Goal: Information Seeking & Learning: Learn about a topic

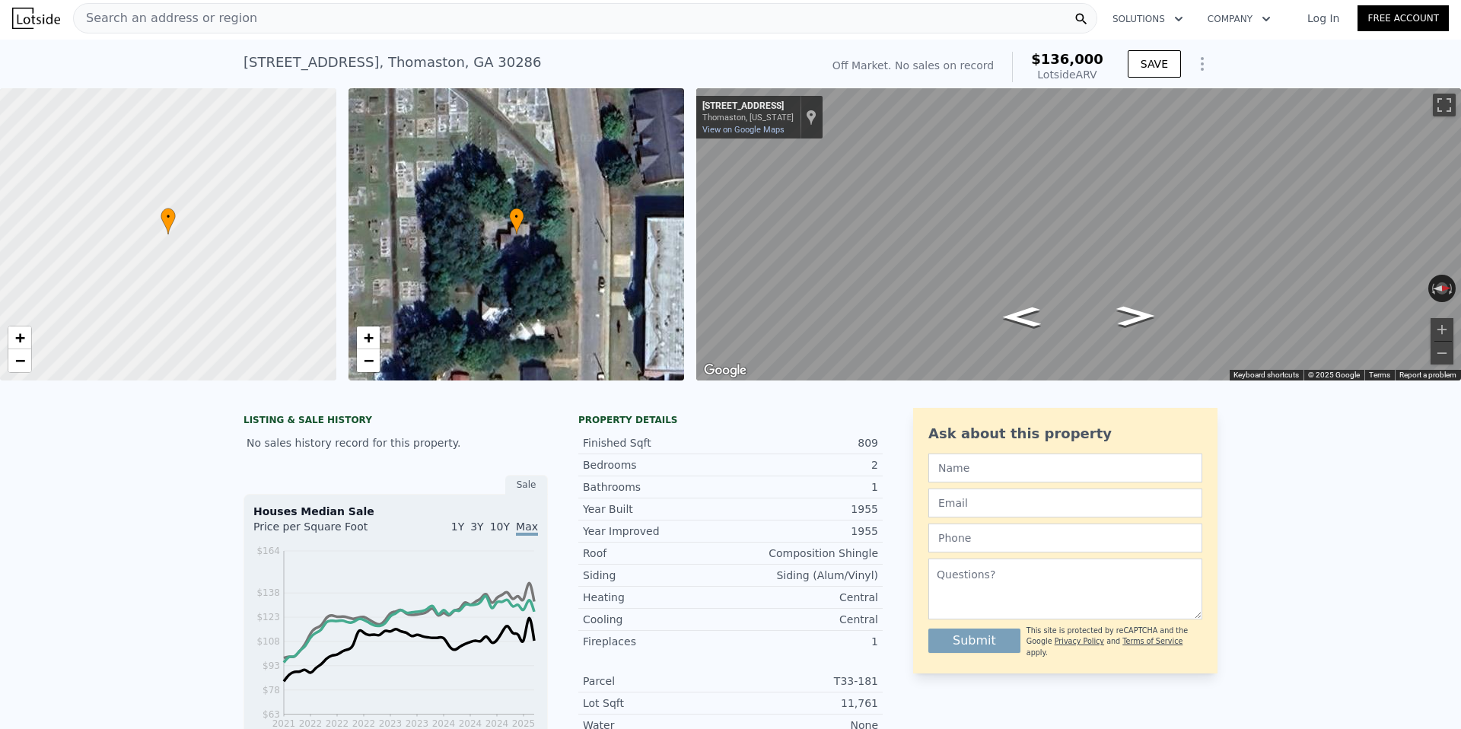
scroll to position [1, 0]
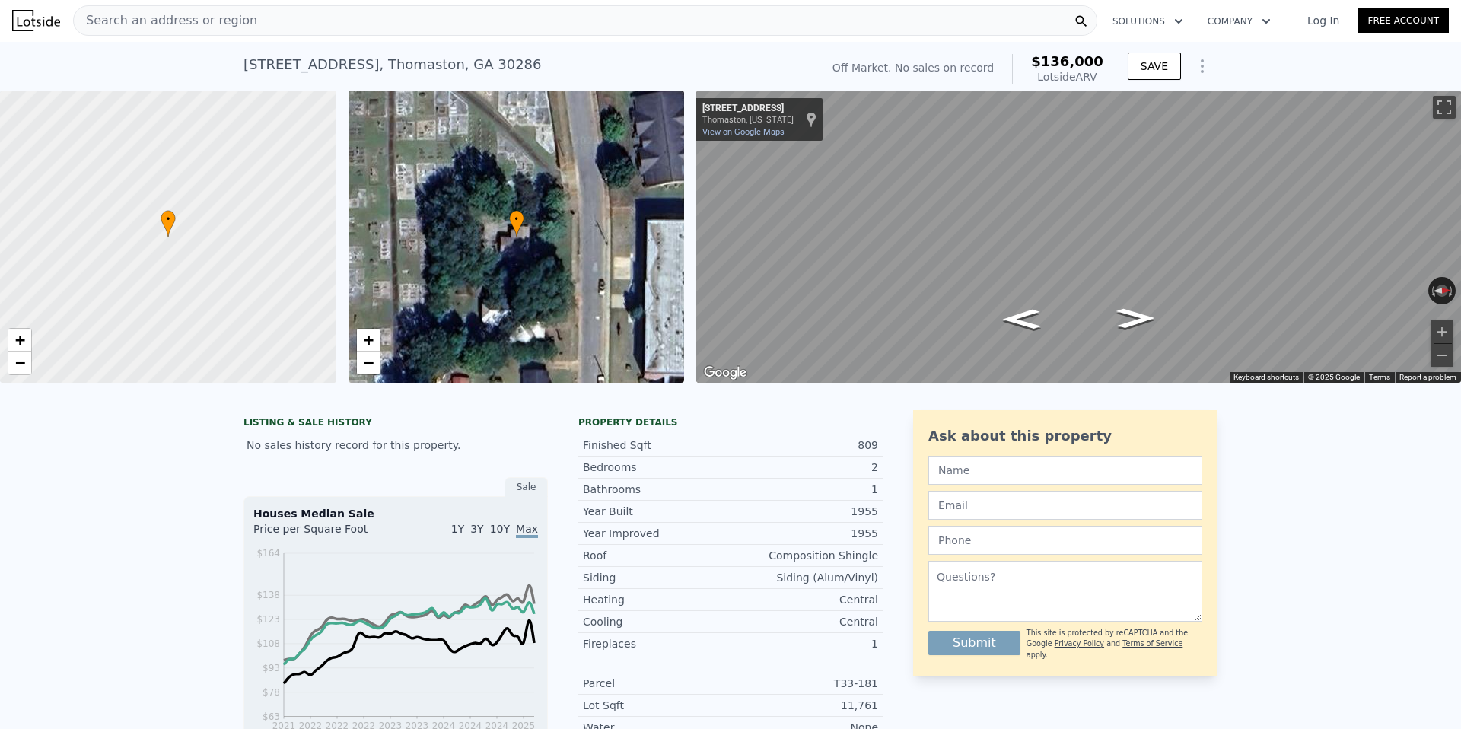
click at [155, 21] on span "Search an address or region" at bounding box center [165, 20] width 183 height 18
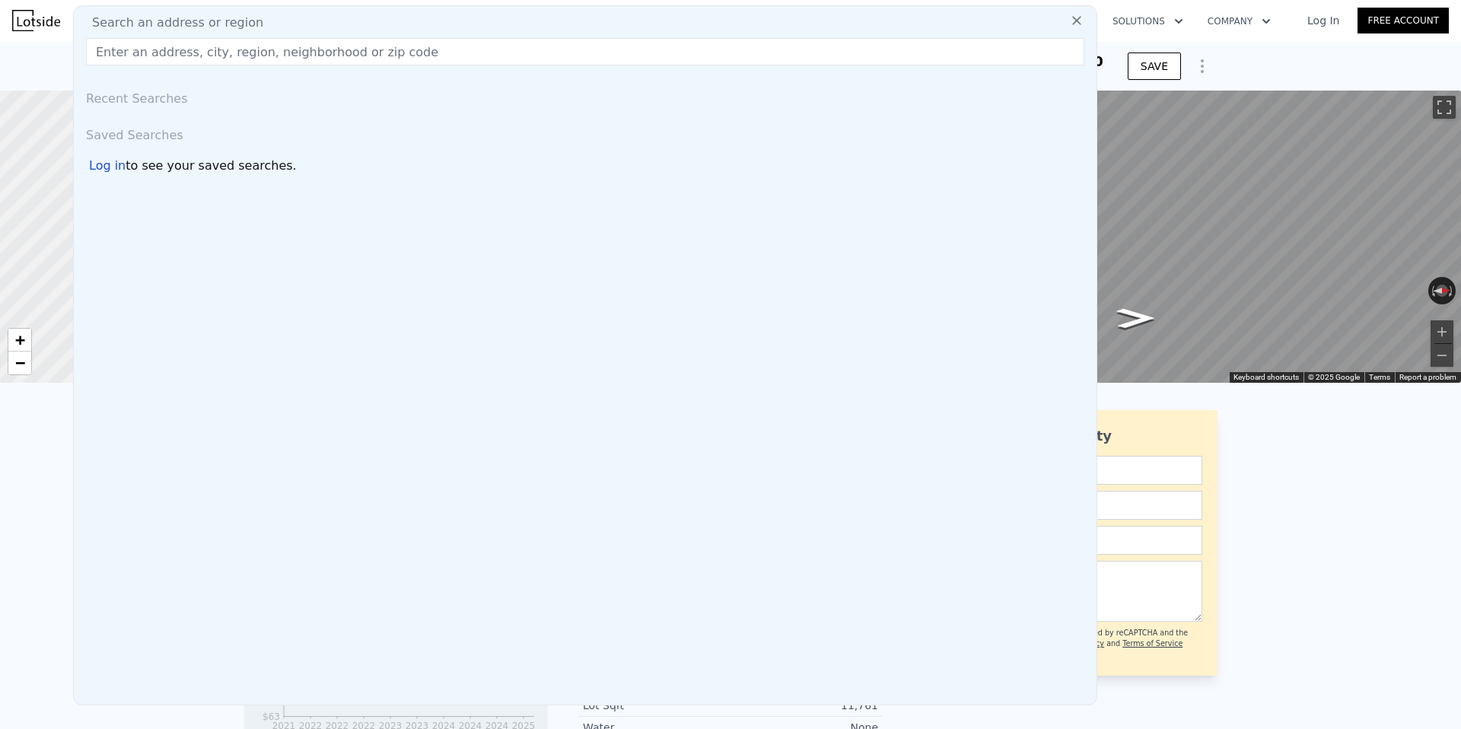
click at [115, 56] on input "text" at bounding box center [585, 51] width 999 height 27
type input "1"
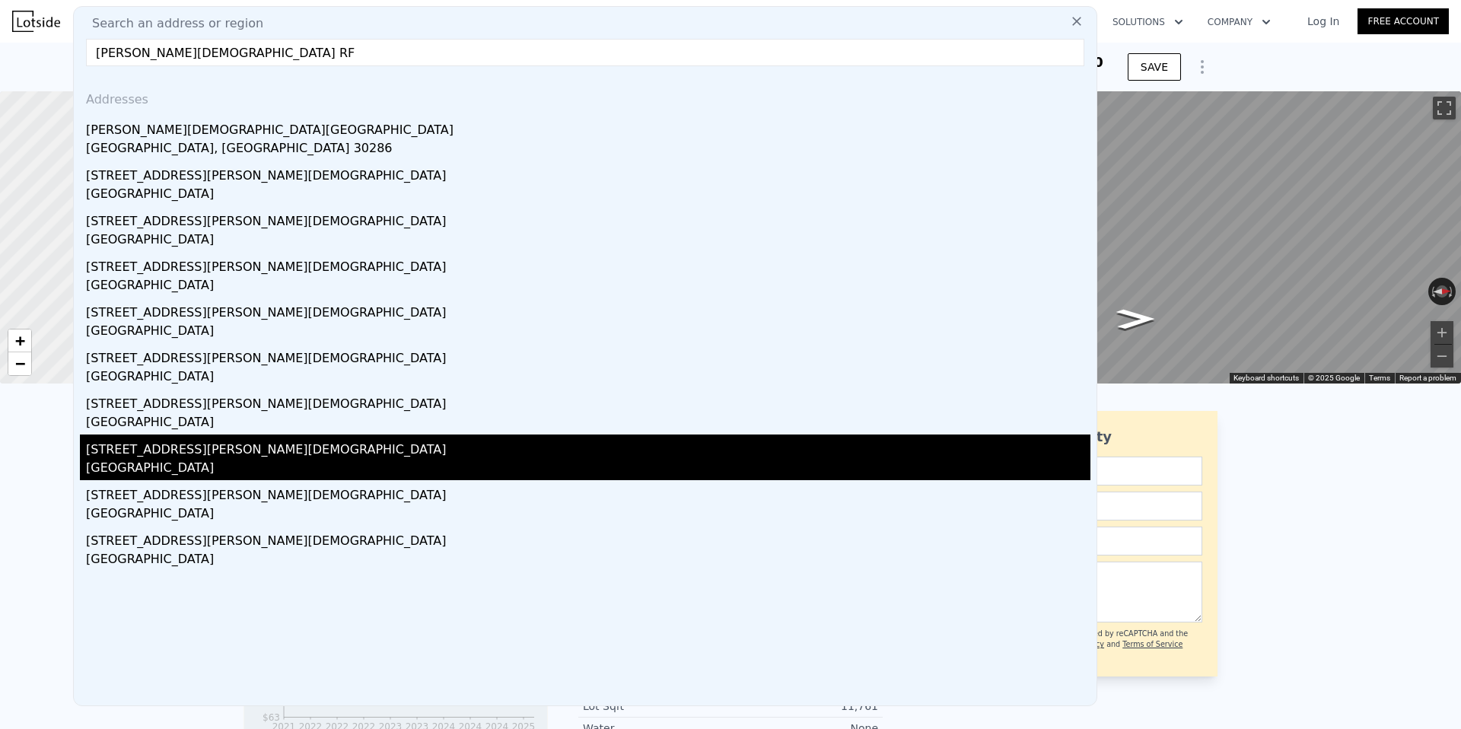
type input "[PERSON_NAME][DEMOGRAPHIC_DATA] RF"
click at [171, 474] on div "[GEOGRAPHIC_DATA]" at bounding box center [588, 469] width 1005 height 21
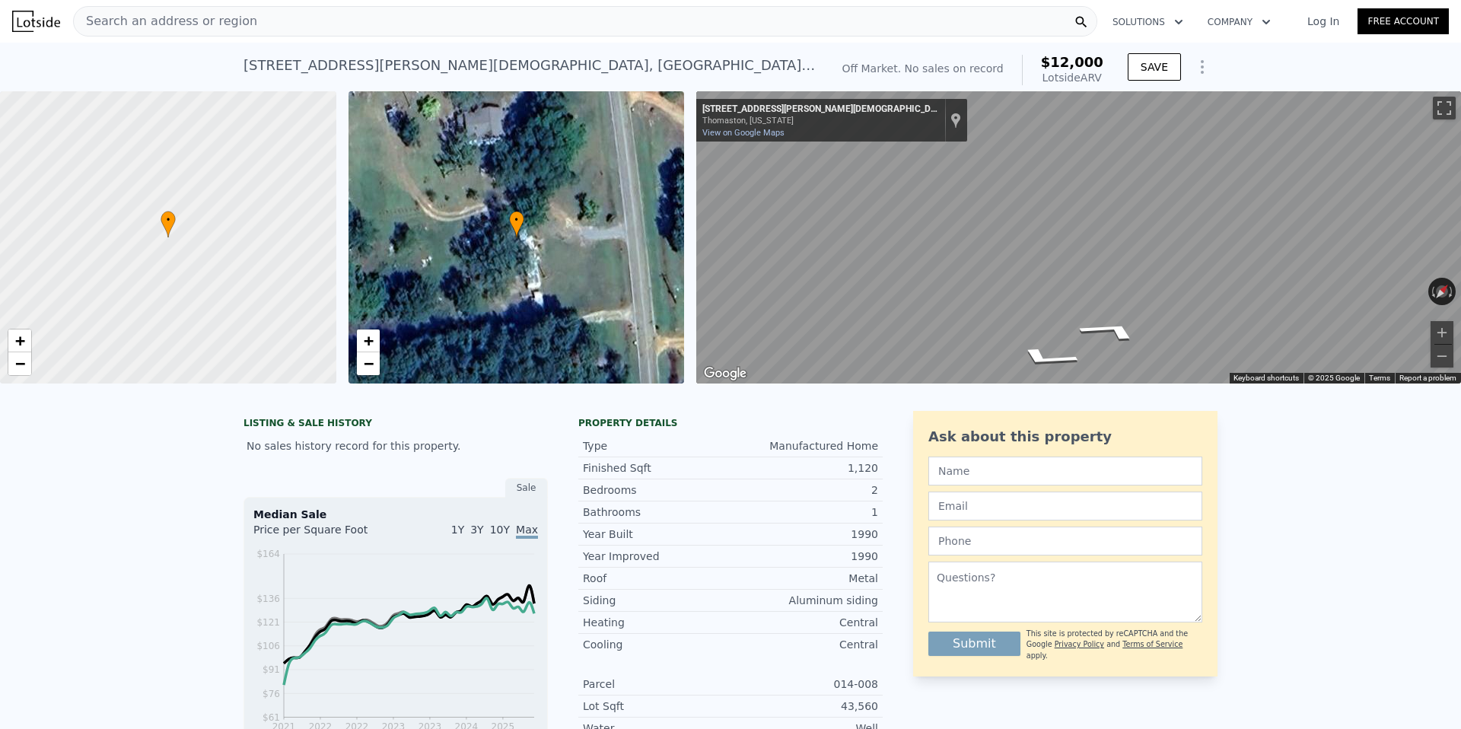
scroll to position [5, 0]
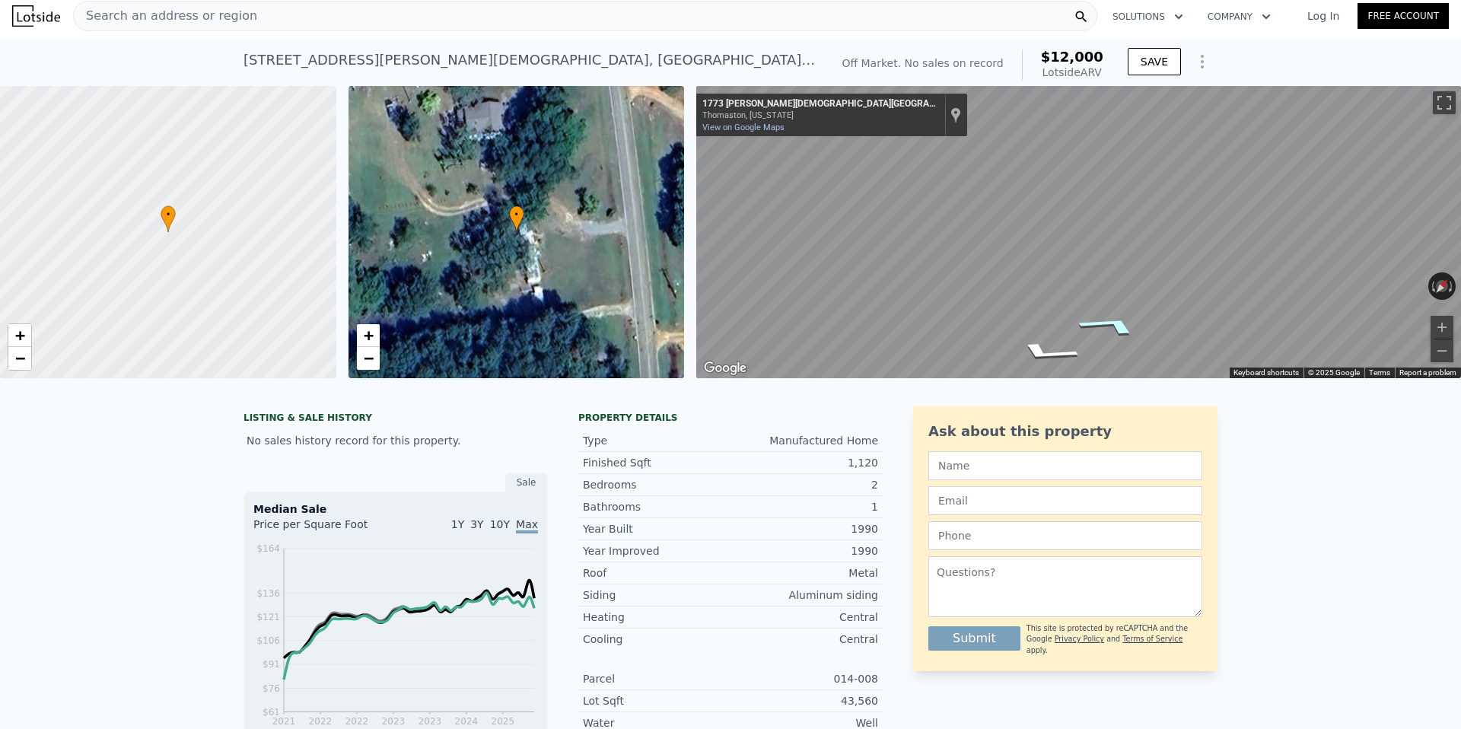
click at [1096, 329] on icon "Go North, Hendricks Church Rd" at bounding box center [1111, 325] width 114 height 31
click at [1105, 319] on icon "Go North, Hendricks Church Rd" at bounding box center [1109, 325] width 113 height 30
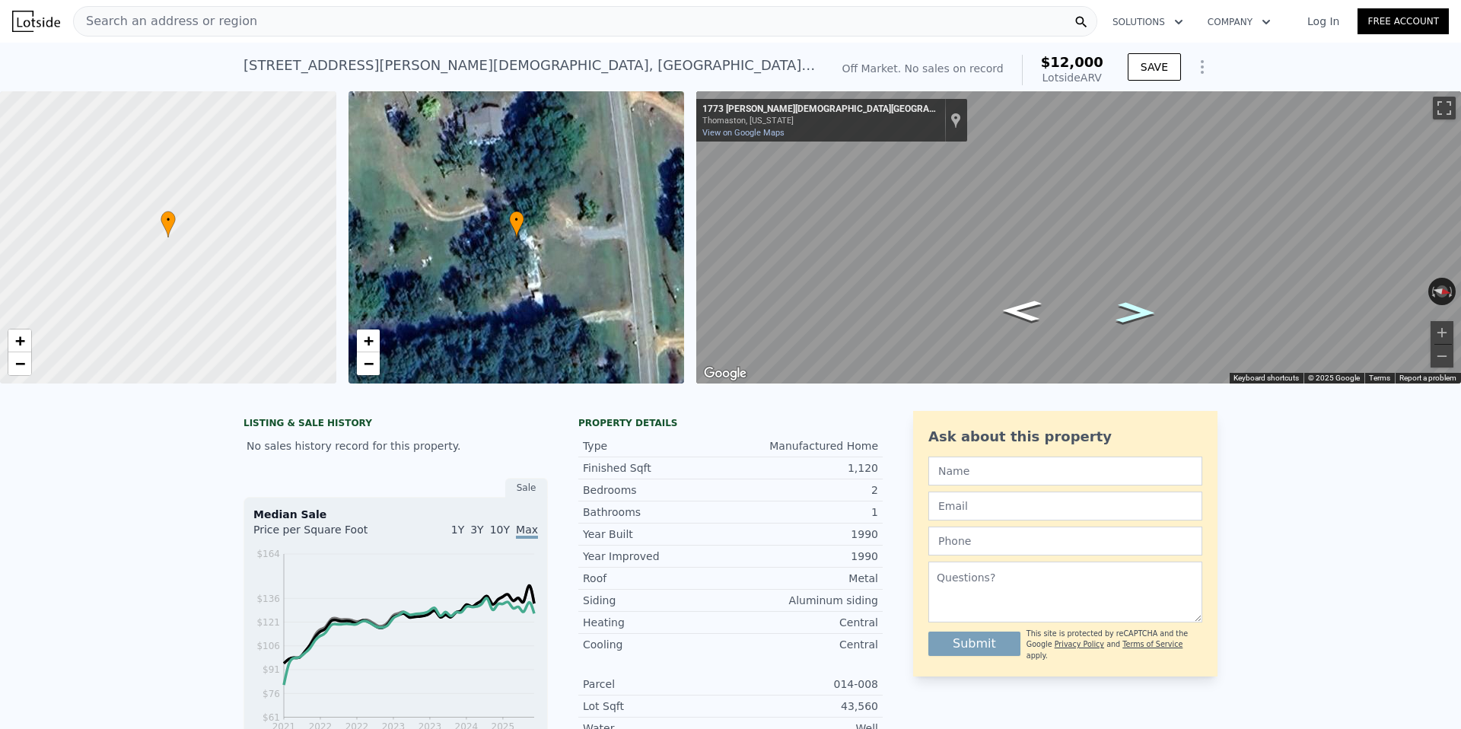
click at [1142, 316] on icon "Go North, Hendricks Church Rd" at bounding box center [1136, 313] width 73 height 31
click at [211, 27] on span "Search an address or region" at bounding box center [165, 21] width 183 height 18
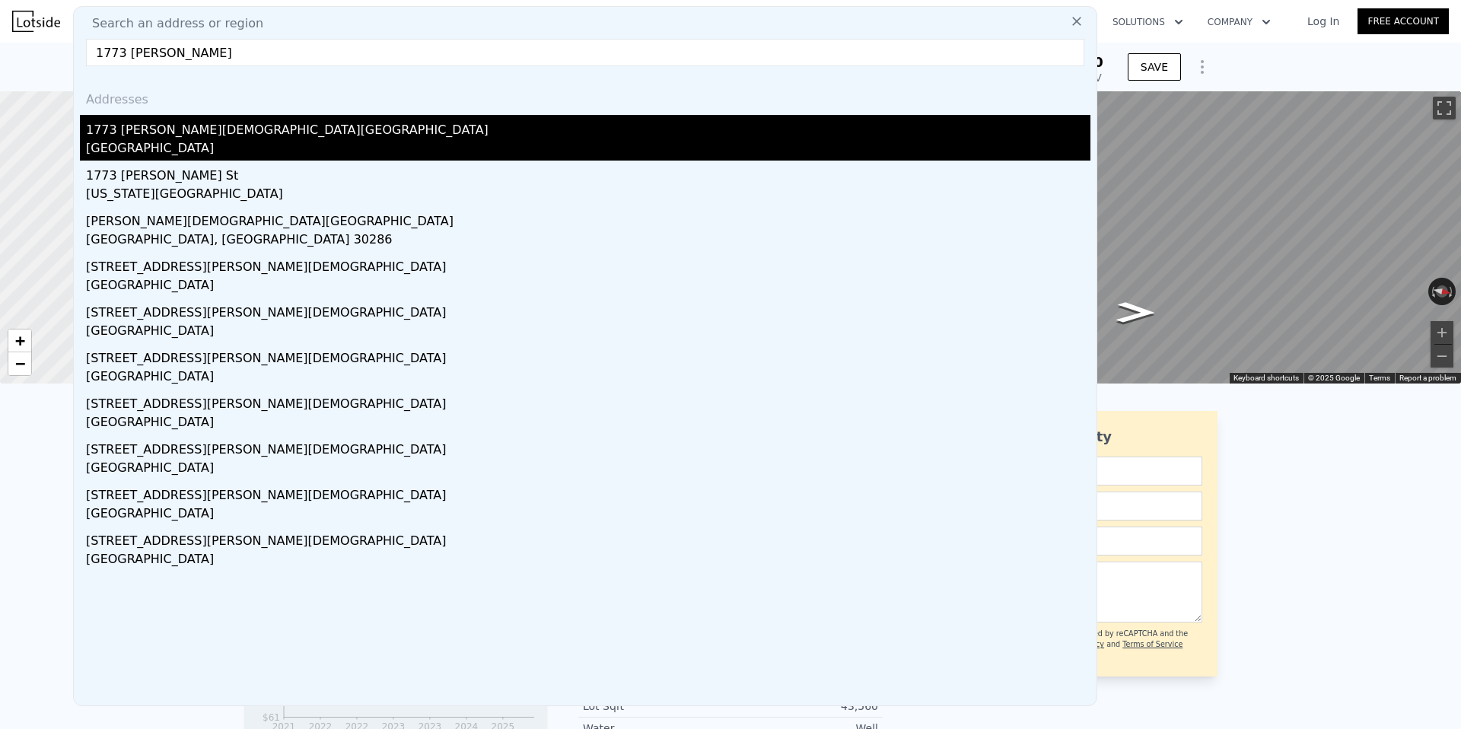
type input "1773 [PERSON_NAME]"
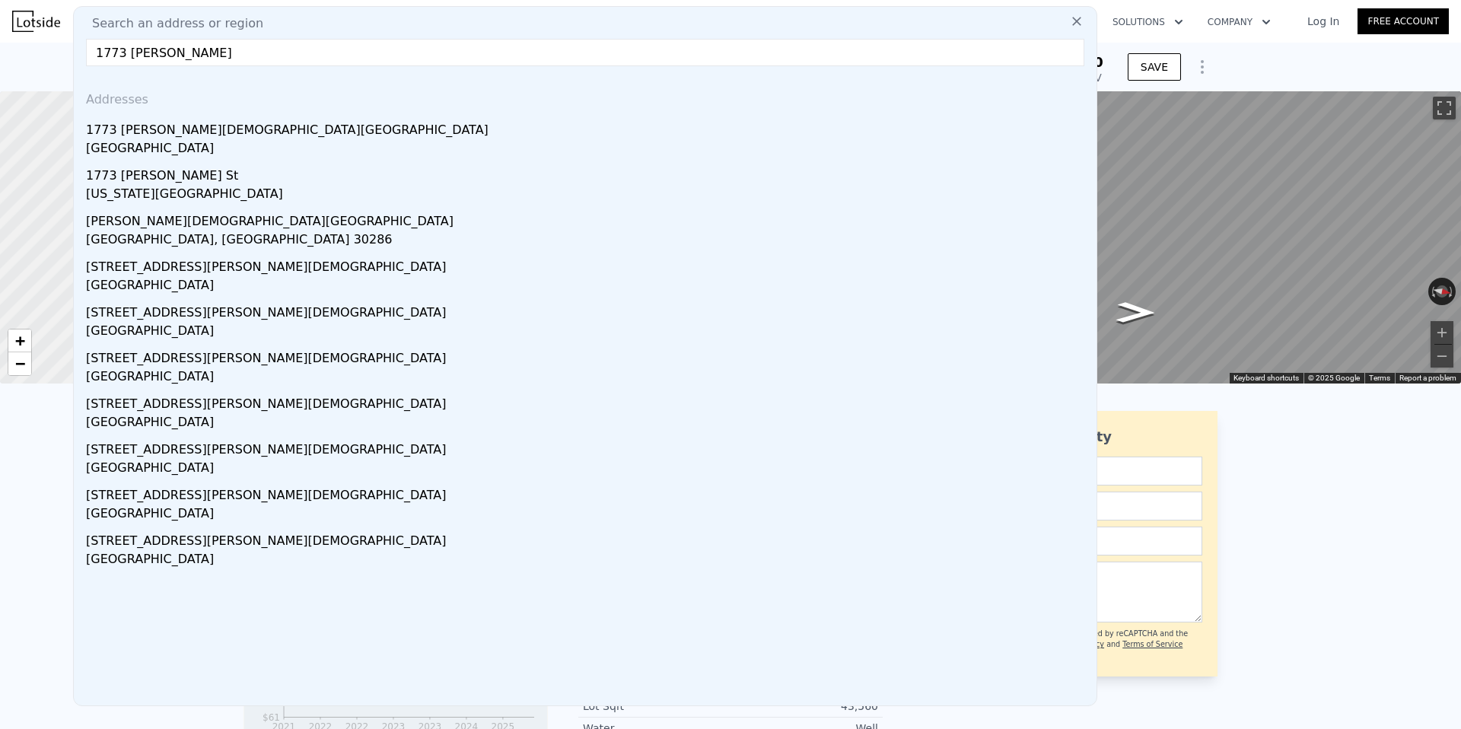
click at [157, 145] on div "[GEOGRAPHIC_DATA]" at bounding box center [588, 149] width 1005 height 21
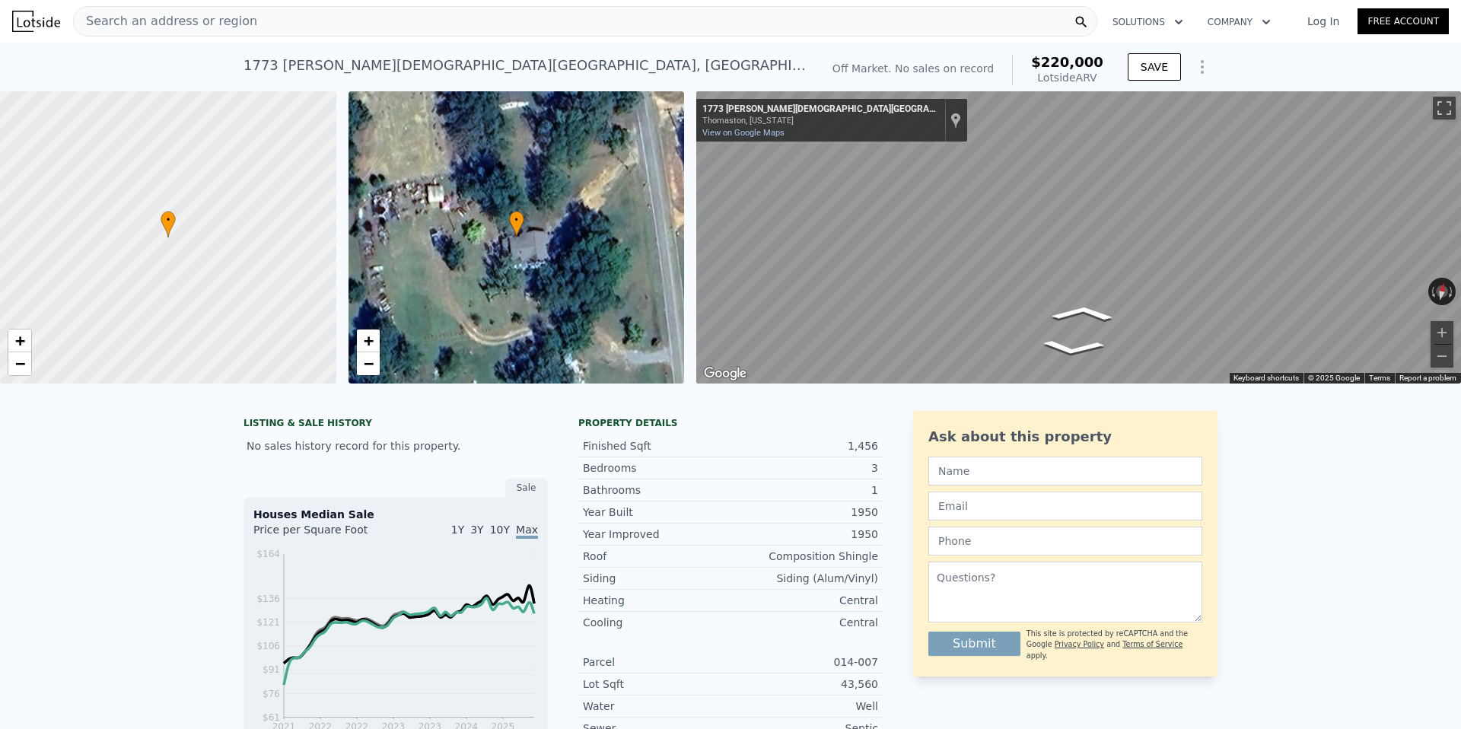
type input "2"
type input "1"
type input "864"
type input "$ 12,000"
type input "4"
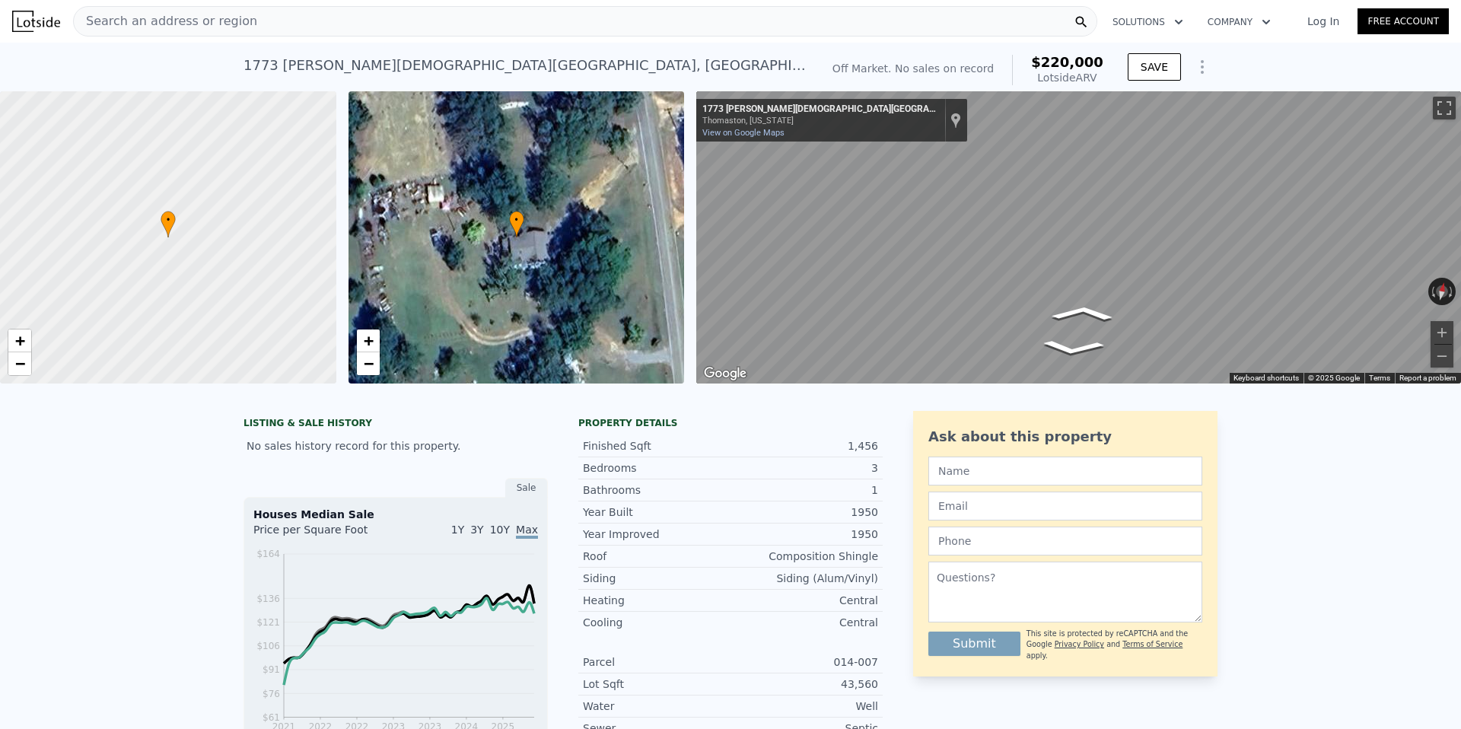
type input "$ 30,001"
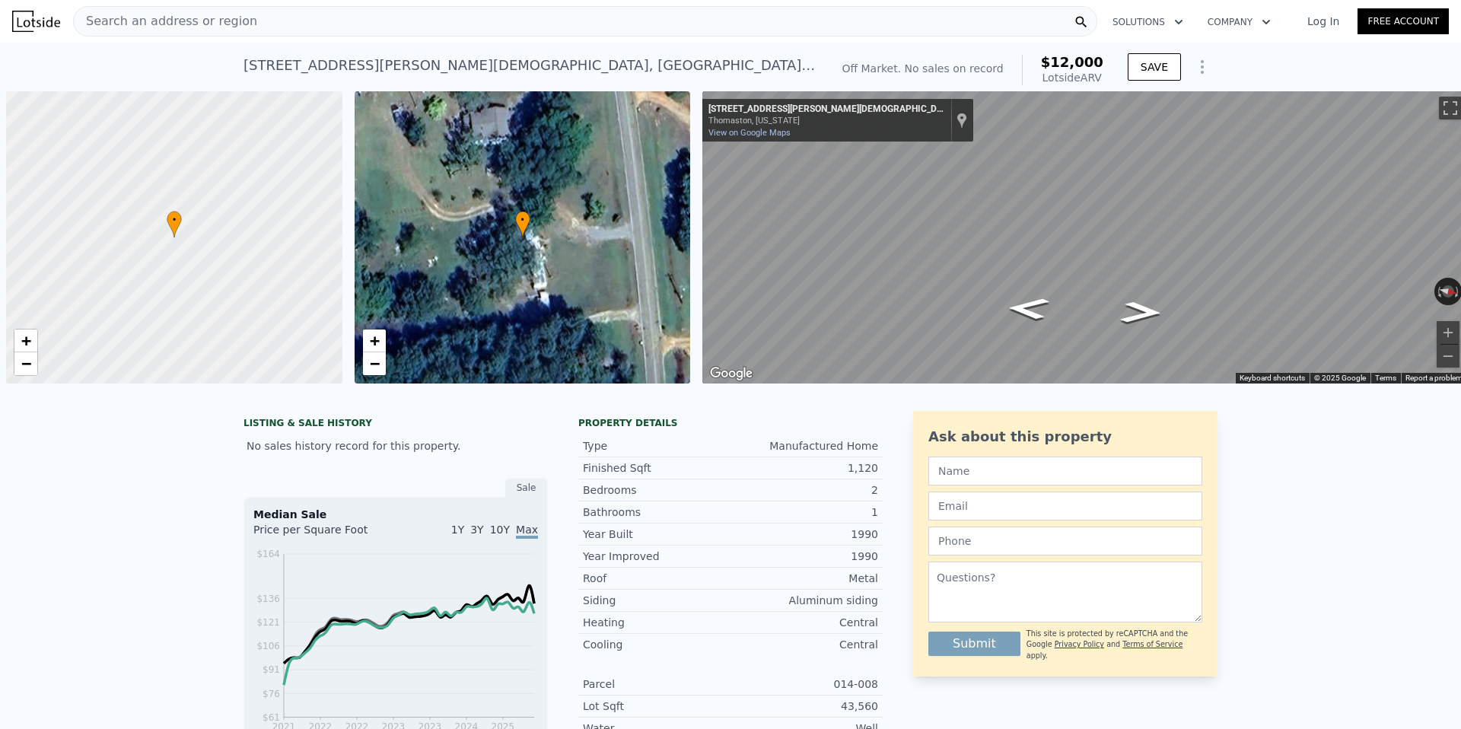
scroll to position [0, 6]
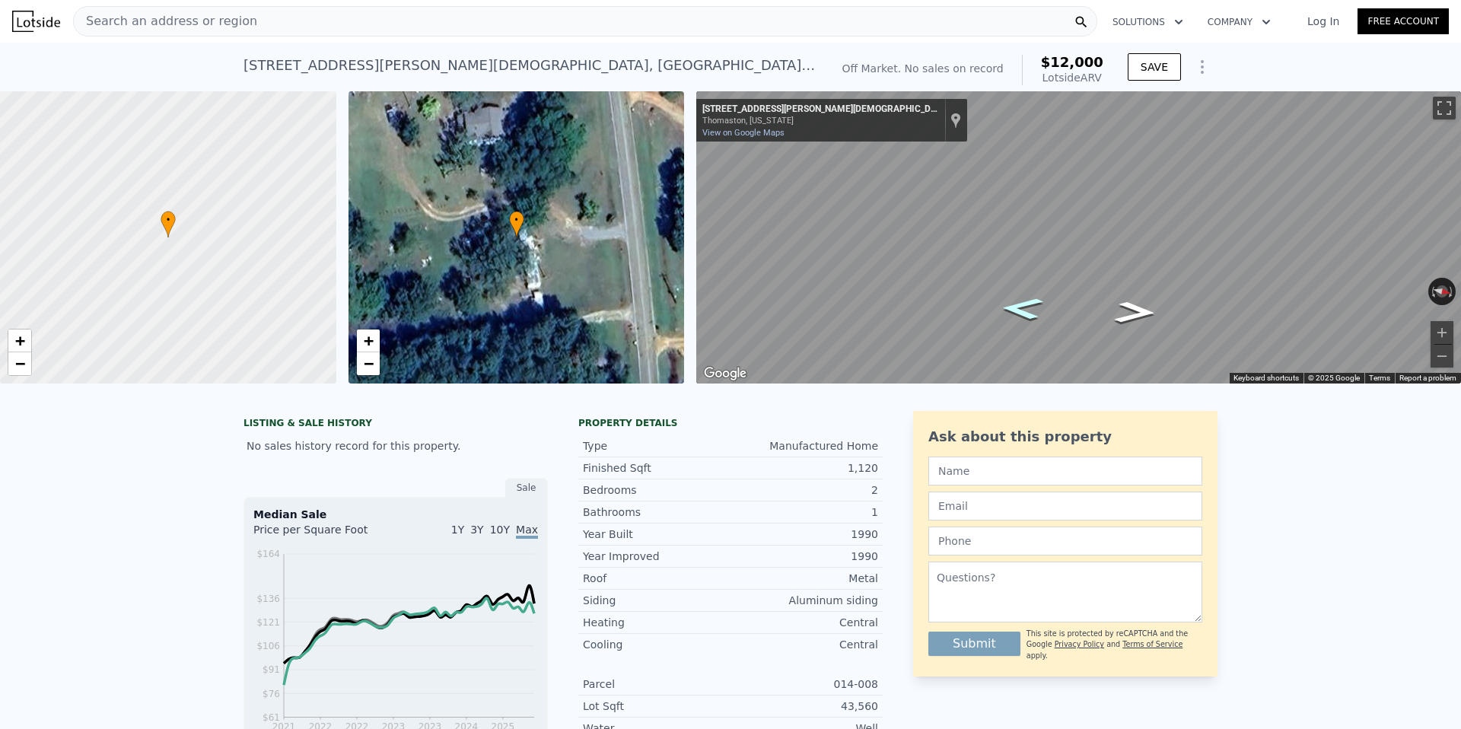
click at [1019, 314] on icon "Go South, Hendricks Church Rd" at bounding box center [1022, 308] width 78 height 33
